Goal: Task Accomplishment & Management: Use online tool/utility

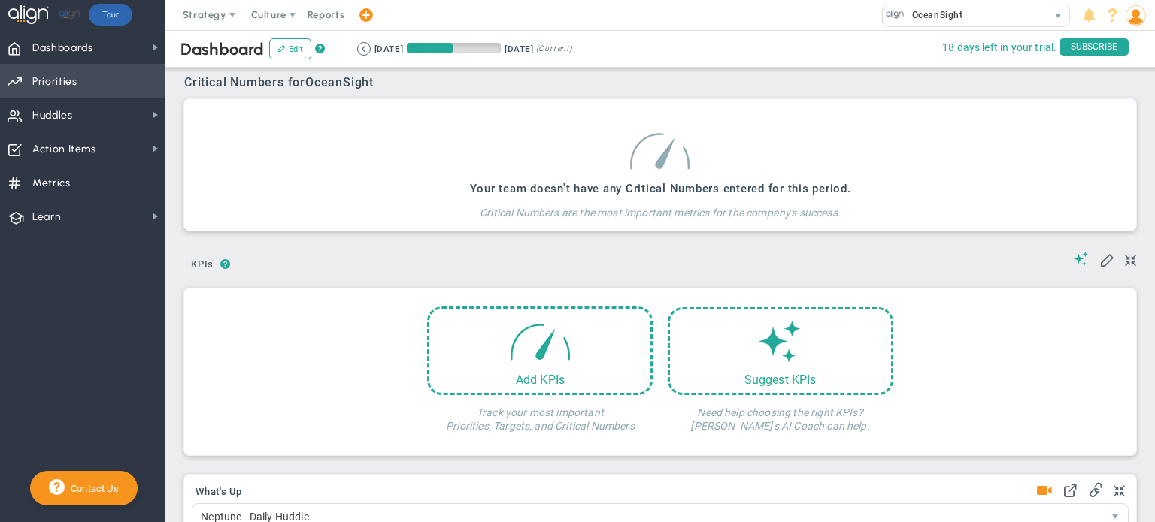
click at [90, 76] on span "Priorities OKR Tree Priorities OKRs" at bounding box center [82, 81] width 165 height 34
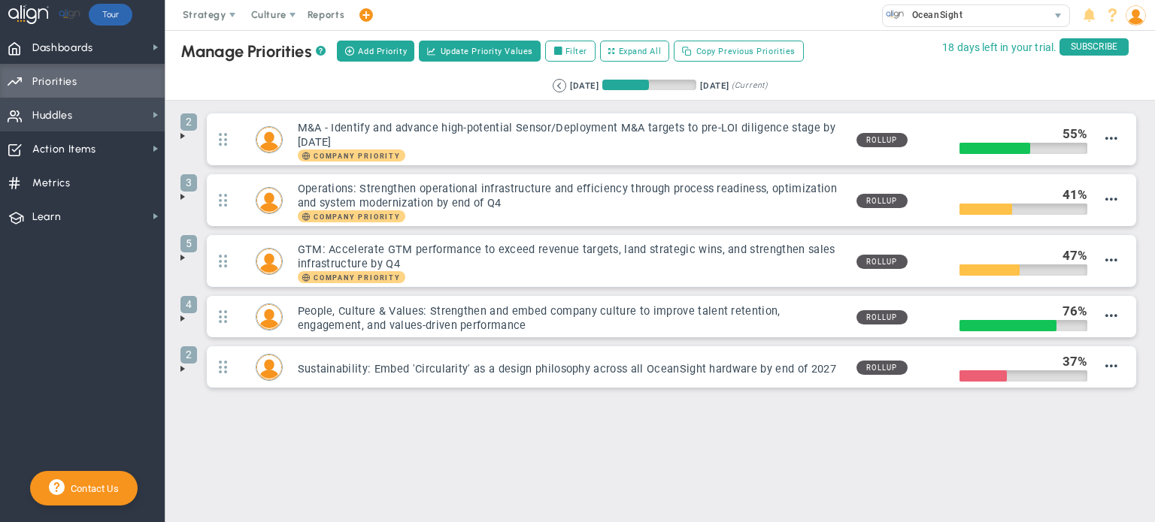
click at [87, 111] on span "Huddles Huddles" at bounding box center [82, 115] width 165 height 34
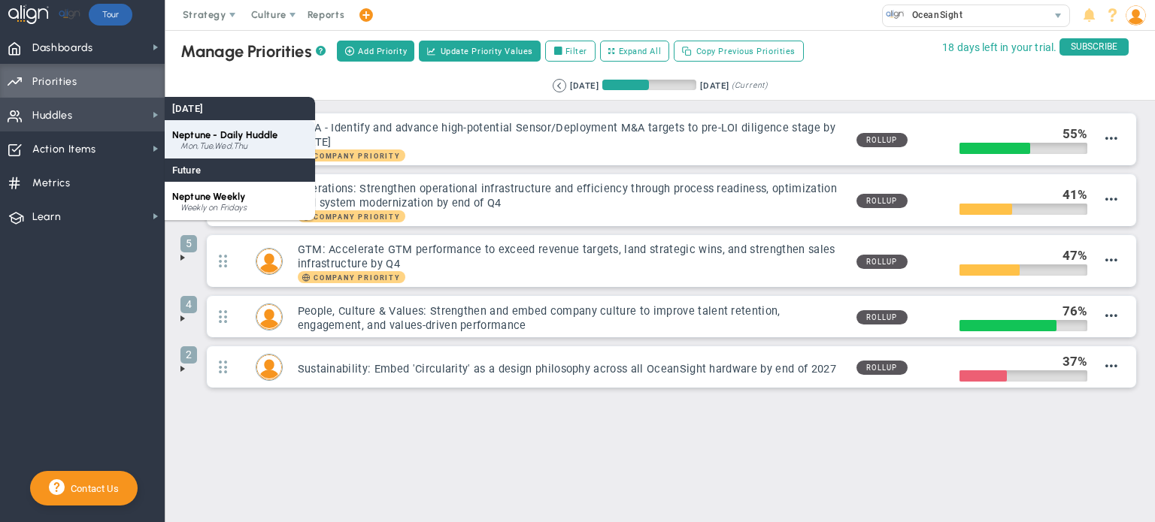
click at [216, 138] on span "Neptune - Daily Huddle" at bounding box center [225, 134] width 106 height 11
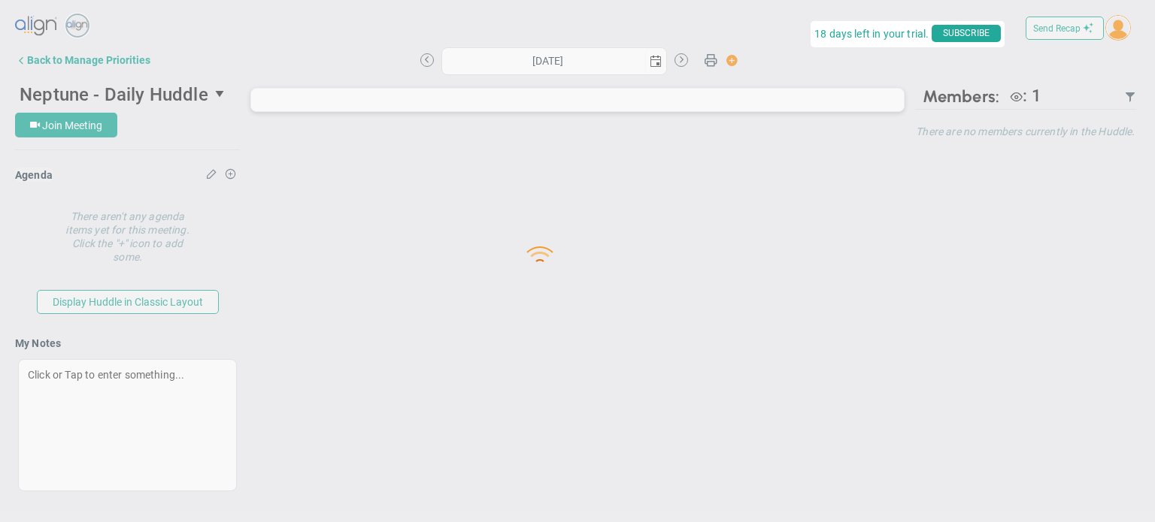
type input "[DATE]"
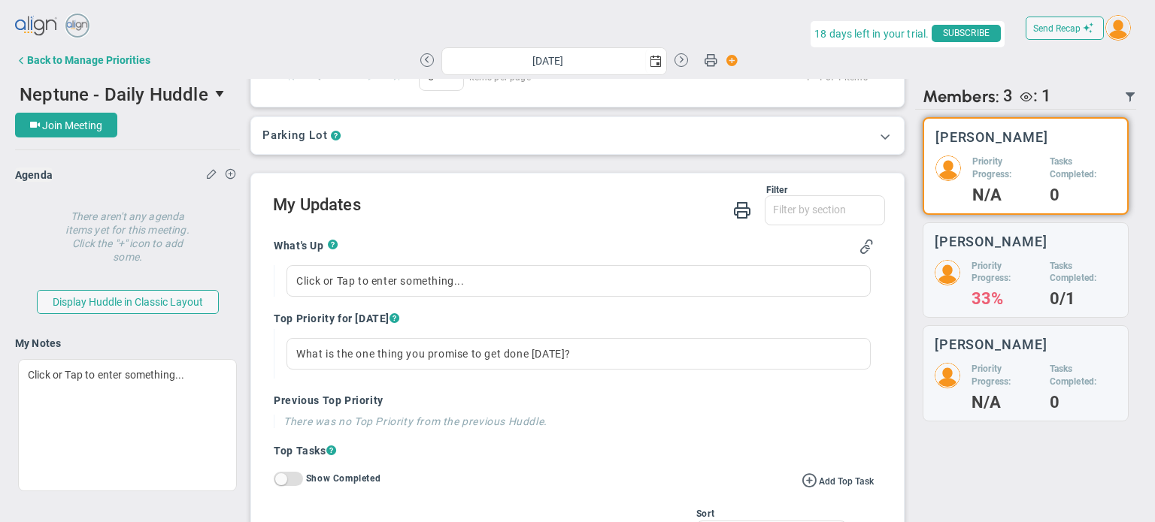
scroll to position [301, 0]
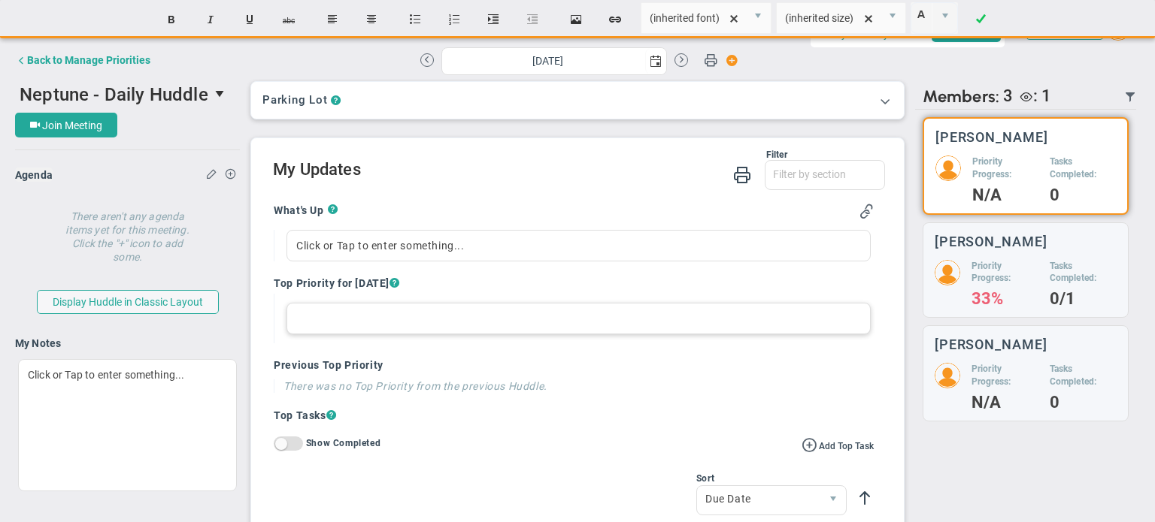
click at [382, 318] on div at bounding box center [578, 319] width 584 height 32
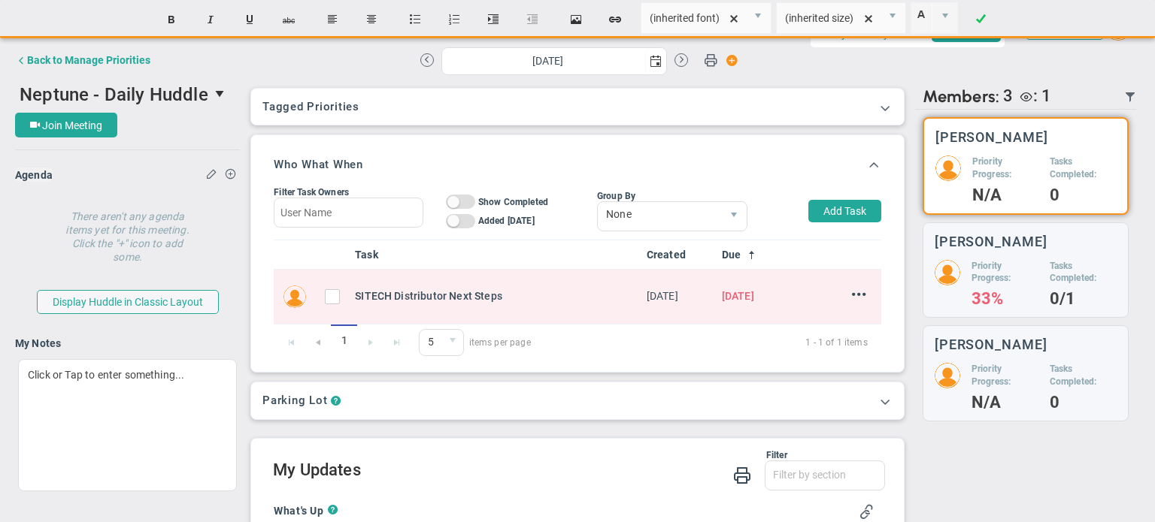
click at [352, 253] on div "Send Recap Profile Contact your Advisor Share! Become an Affiliate" at bounding box center [577, 267] width 1125 height 512
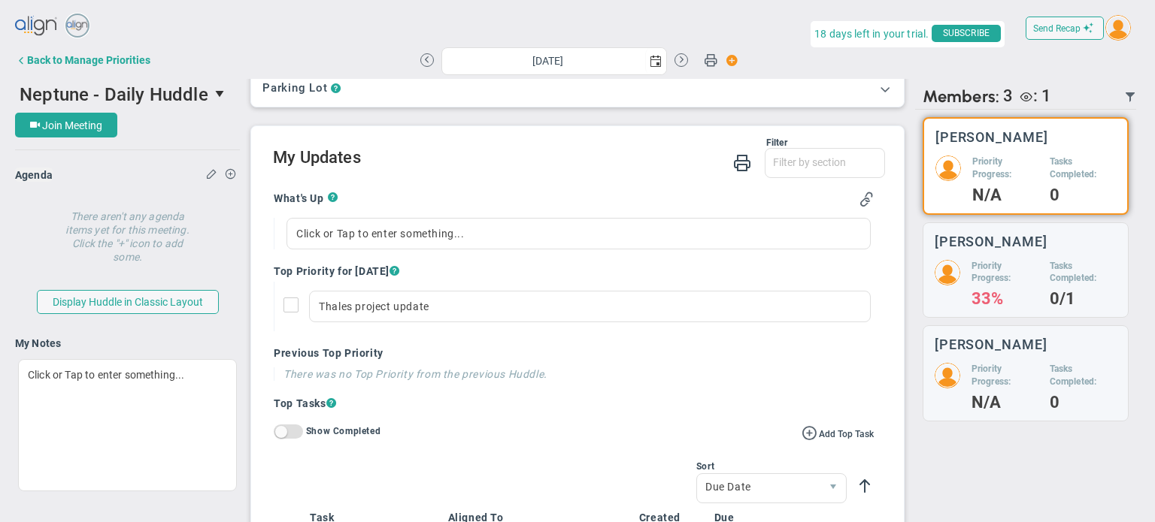
scroll to position [226, 0]
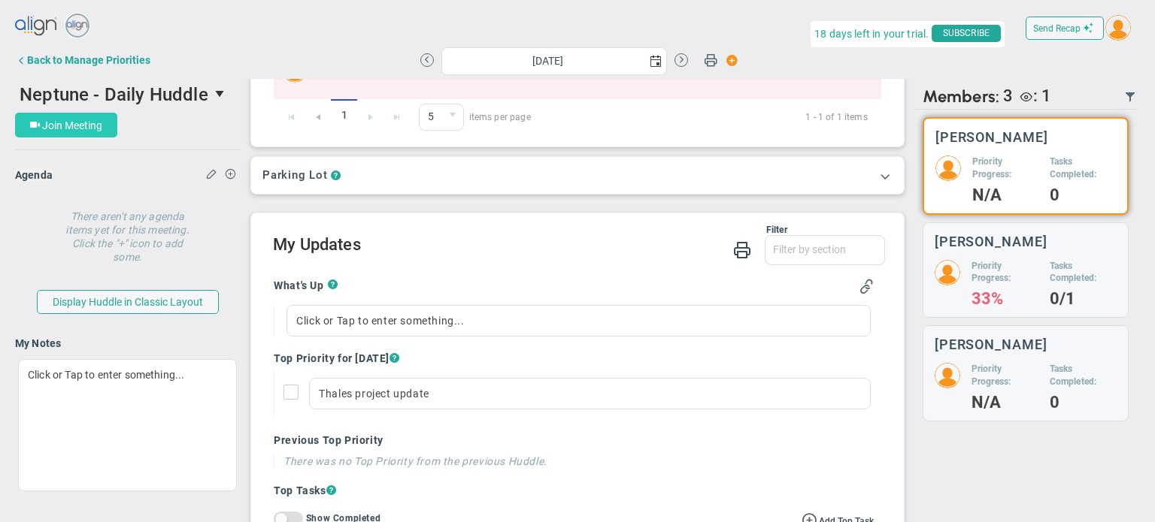
click at [77, 129] on span "Join Meeting" at bounding box center [72, 126] width 60 height 12
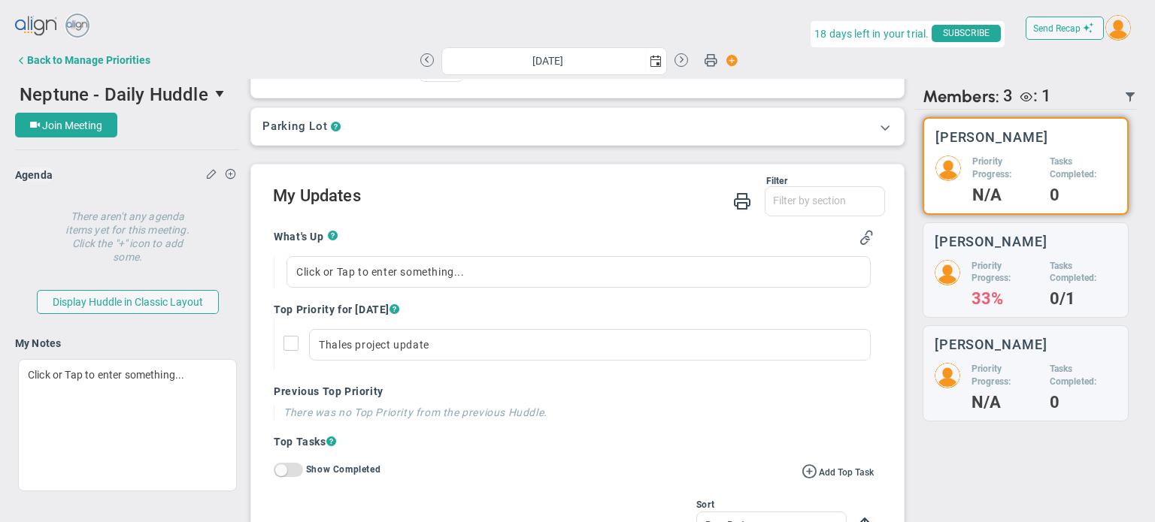
scroll to position [301, 0]
